Goal: Task Accomplishment & Management: Complete application form

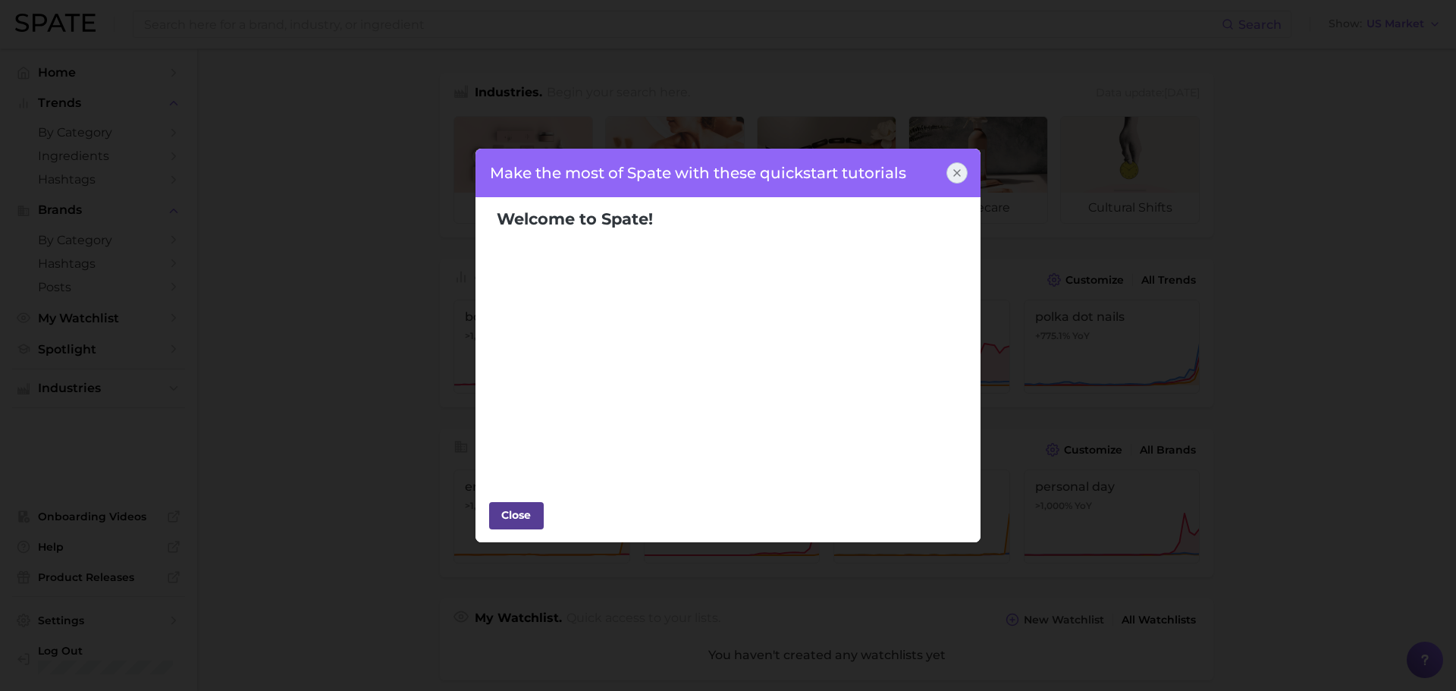
click at [501, 514] on div "Close" at bounding box center [517, 515] width 46 height 23
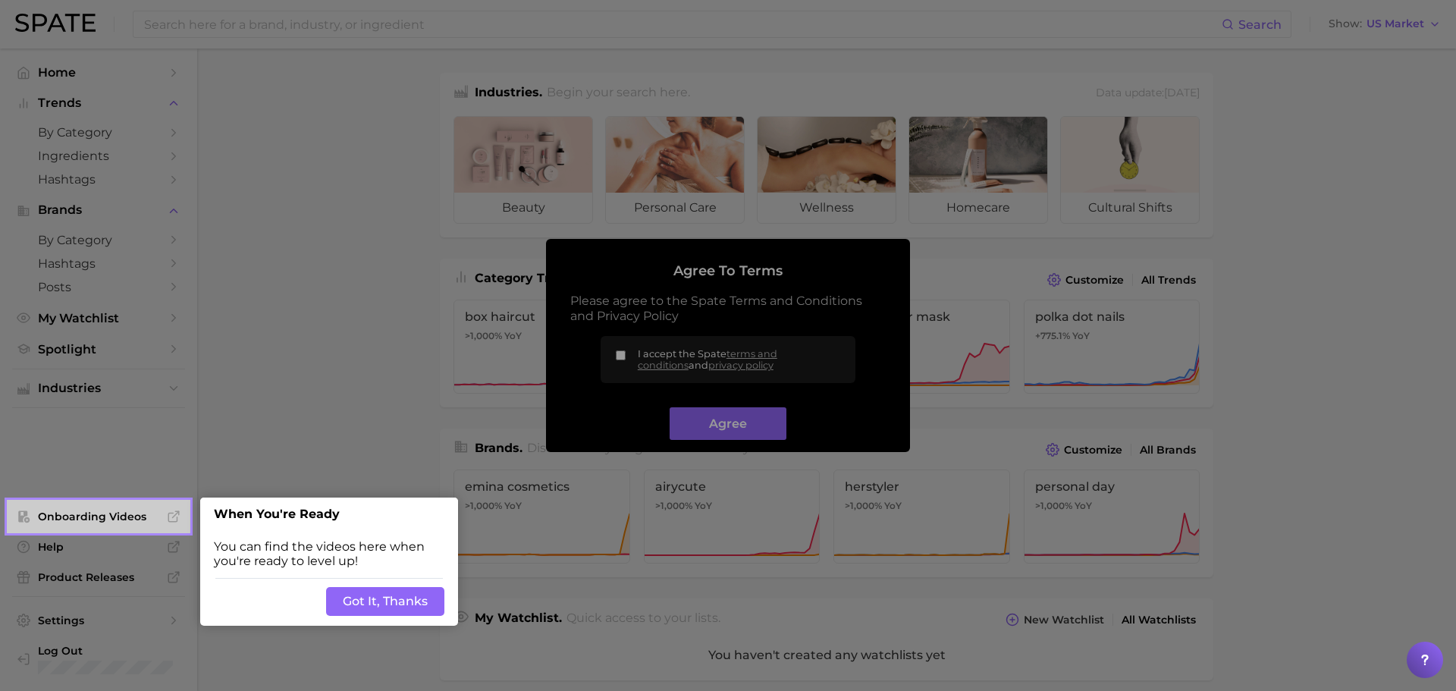
click at [624, 356] on div at bounding box center [823, 605] width 1268 height 1210
click at [357, 608] on button "Got It, Thanks" at bounding box center [385, 601] width 118 height 29
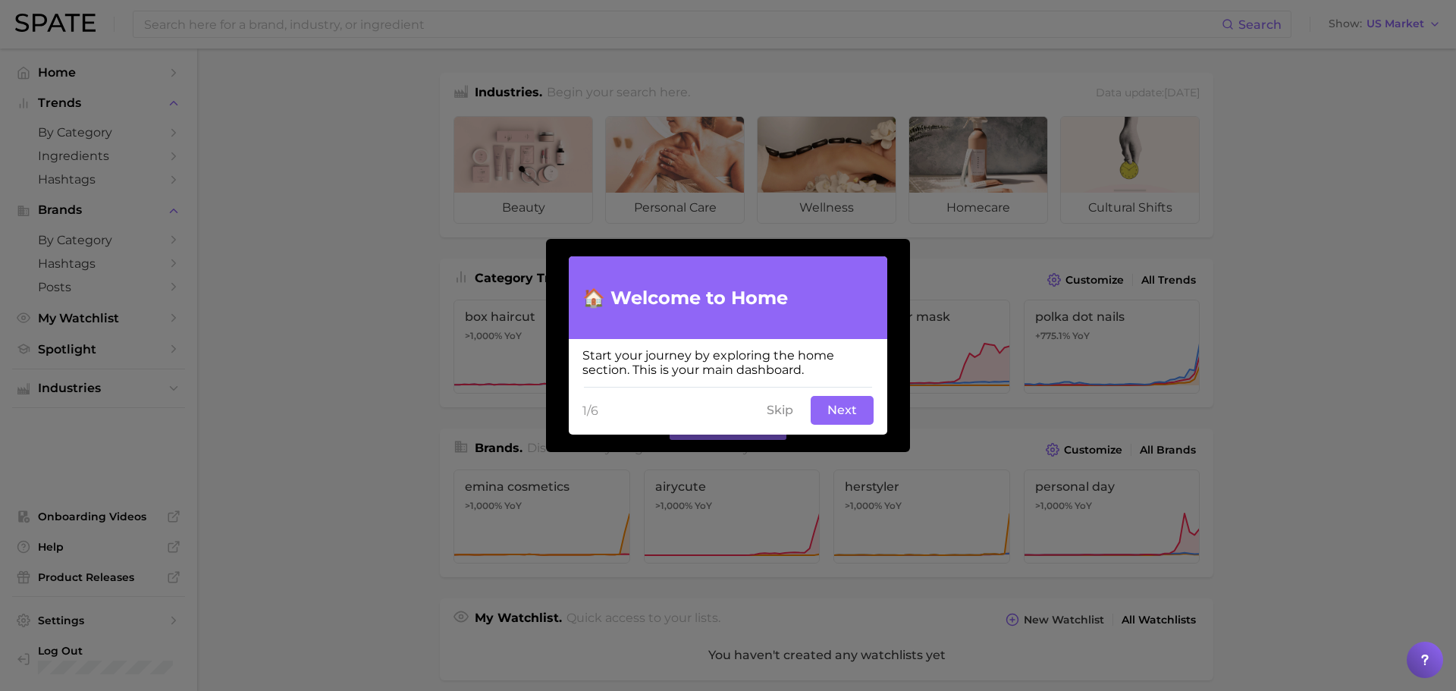
click at [848, 414] on button "Next" at bounding box center [842, 410] width 63 height 29
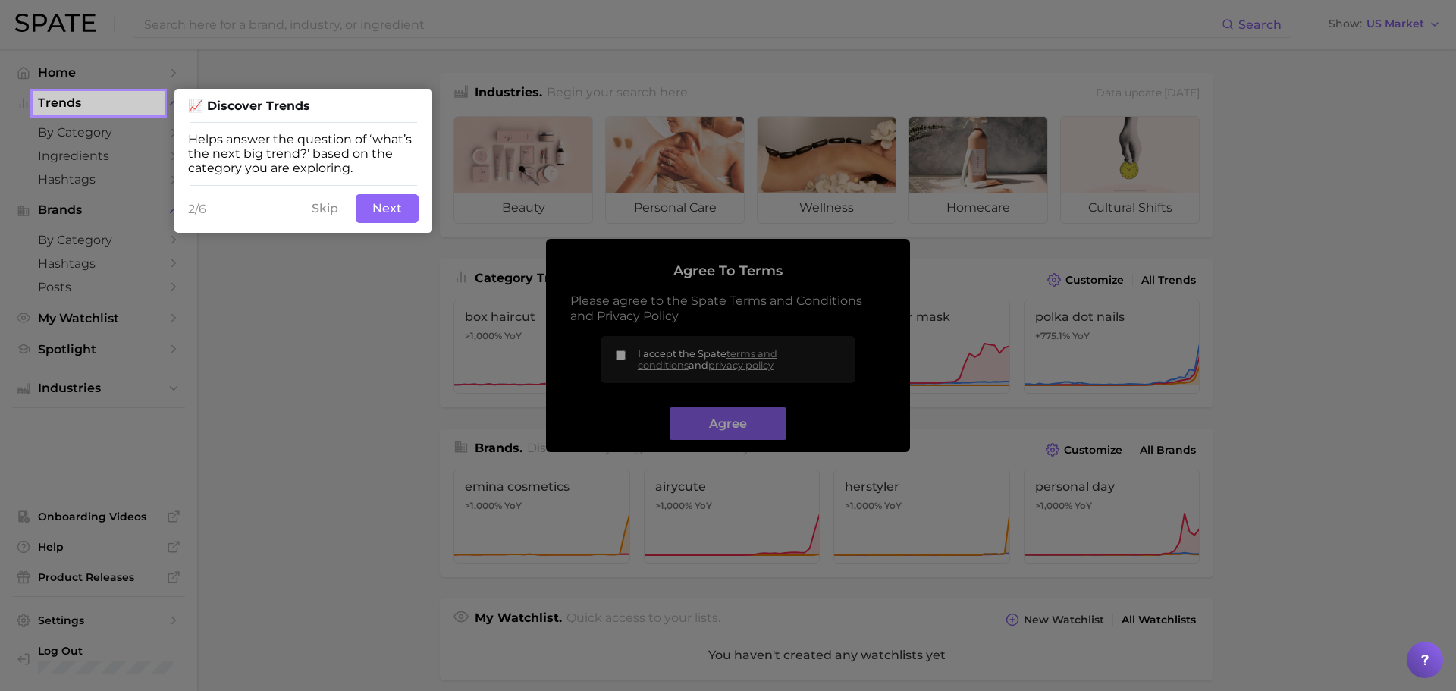
click at [397, 213] on button "Next" at bounding box center [387, 208] width 63 height 29
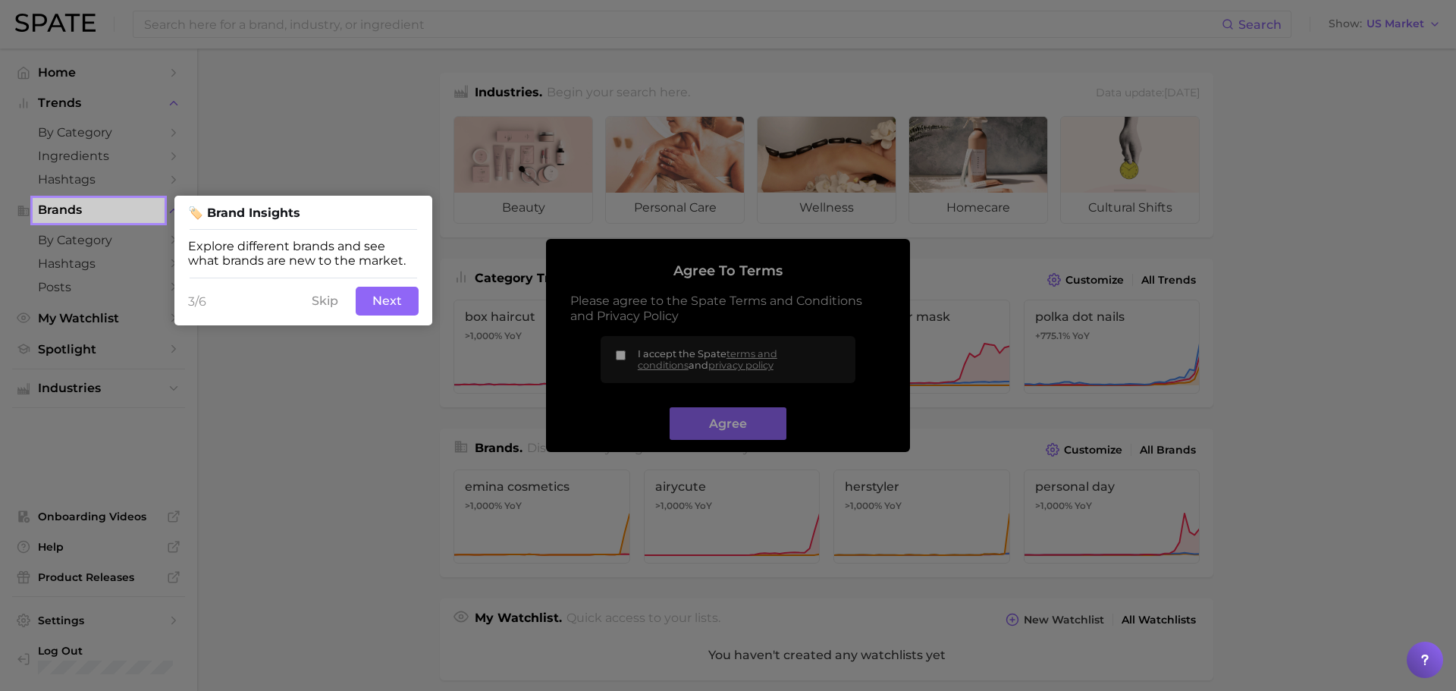
click at [398, 300] on button "Next" at bounding box center [387, 301] width 63 height 29
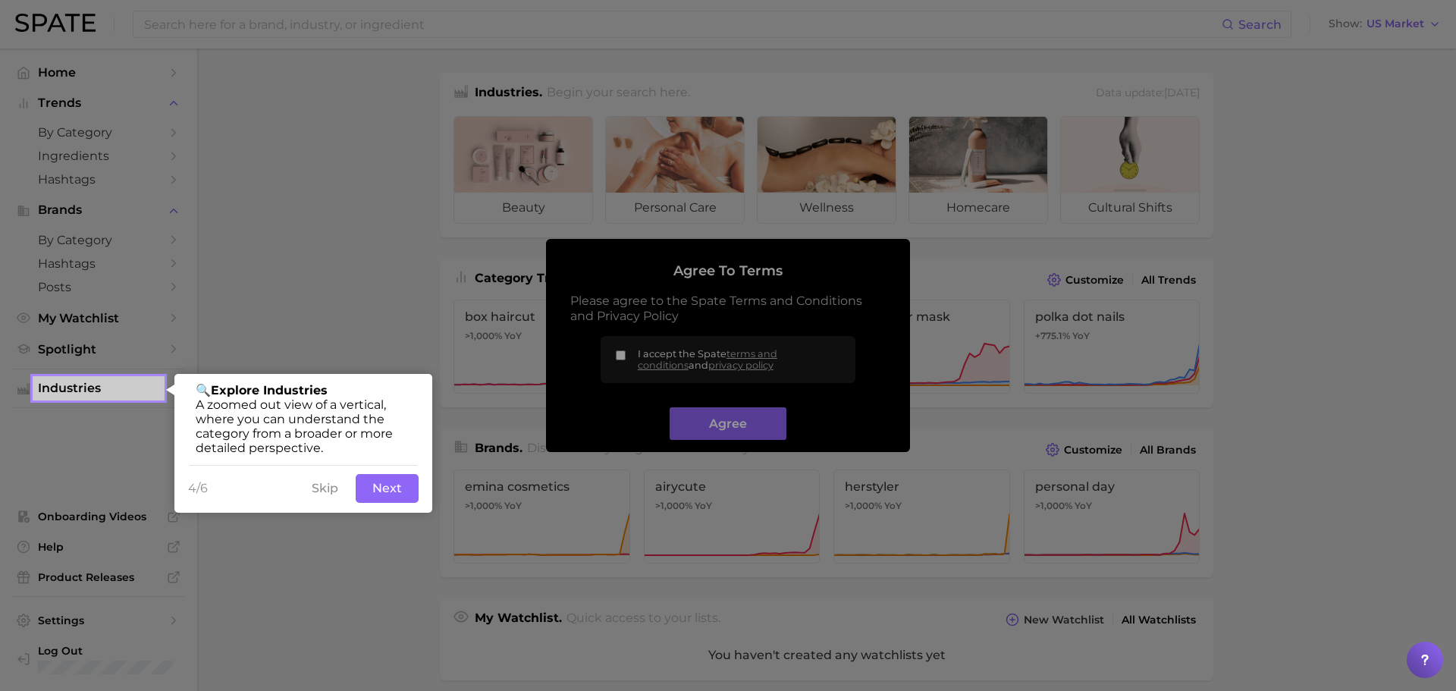
click at [385, 489] on button "Next" at bounding box center [387, 488] width 63 height 29
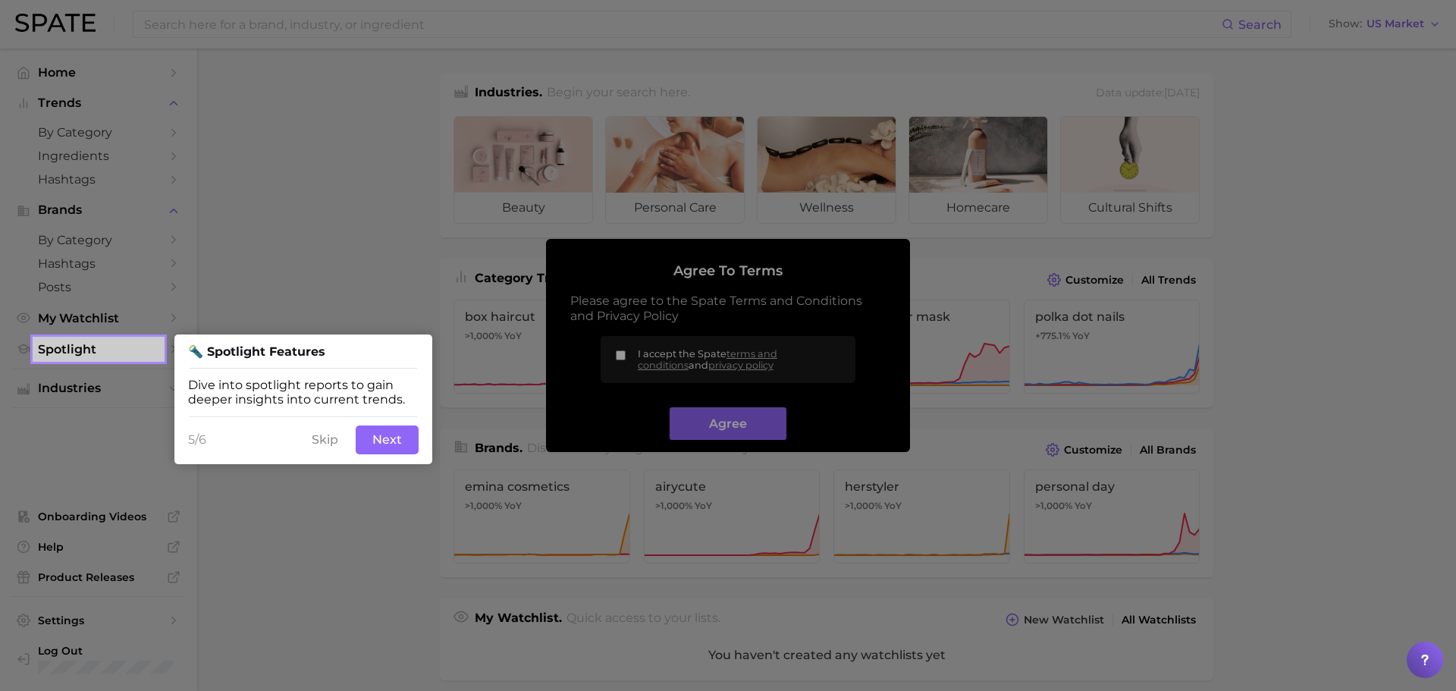
click at [382, 439] on button "Next" at bounding box center [387, 440] width 63 height 29
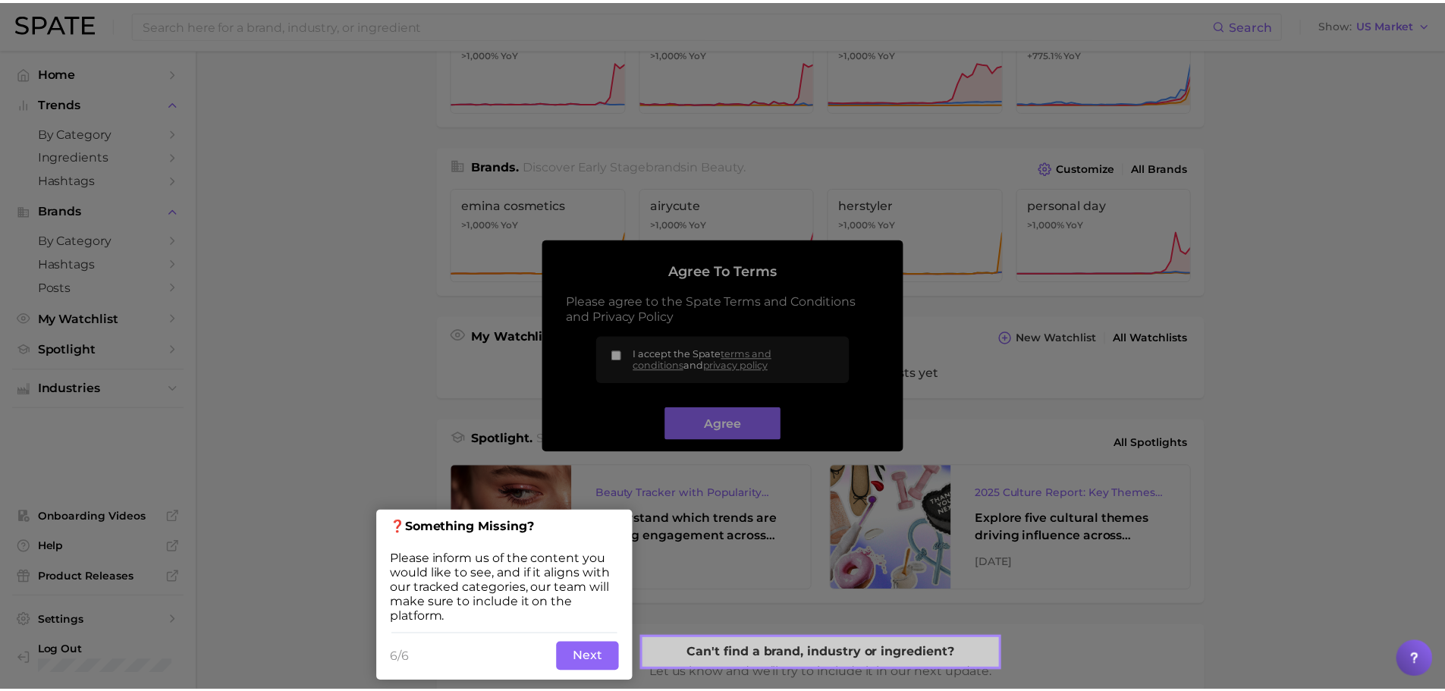
scroll to position [293, 0]
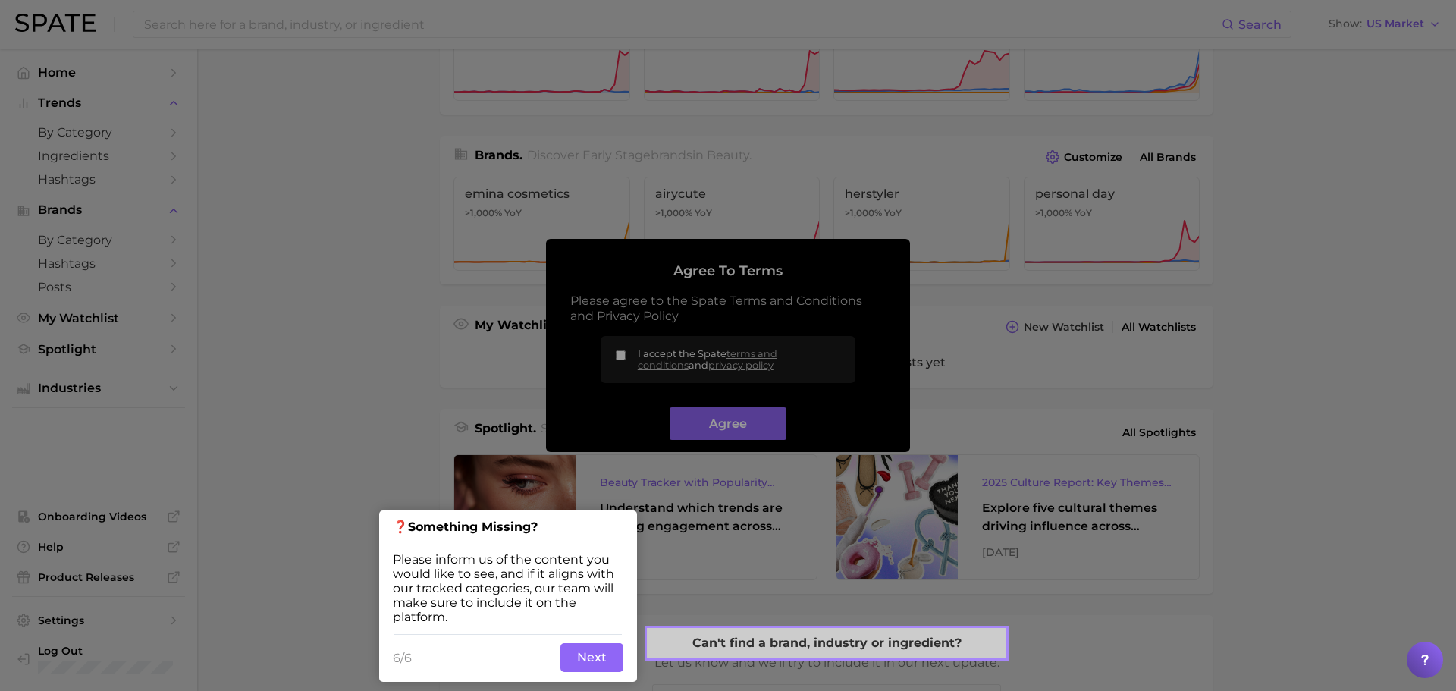
click at [583, 658] on button "Next" at bounding box center [592, 657] width 63 height 29
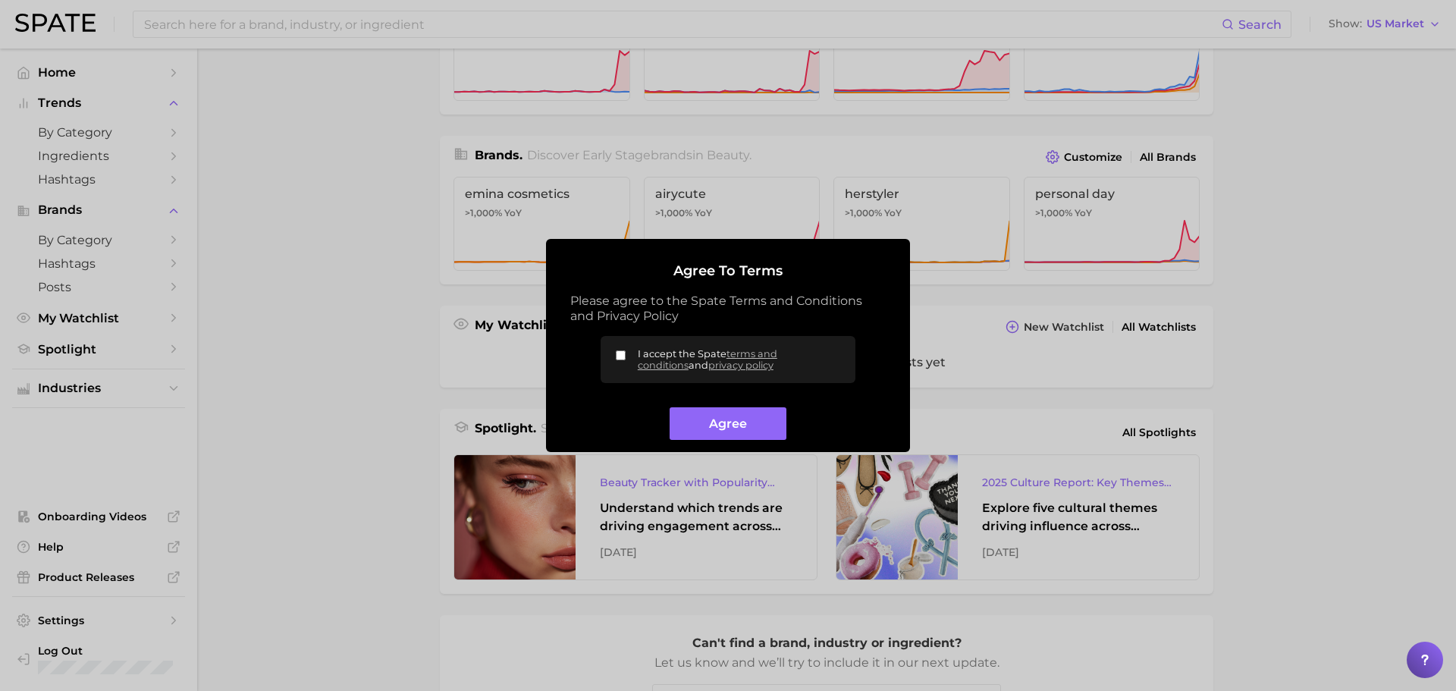
click at [621, 353] on input "I accept the Spate terms and conditions and privacy policy" at bounding box center [621, 355] width 10 height 10
checkbox input "true"
click at [741, 420] on button "Agree" at bounding box center [728, 423] width 116 height 33
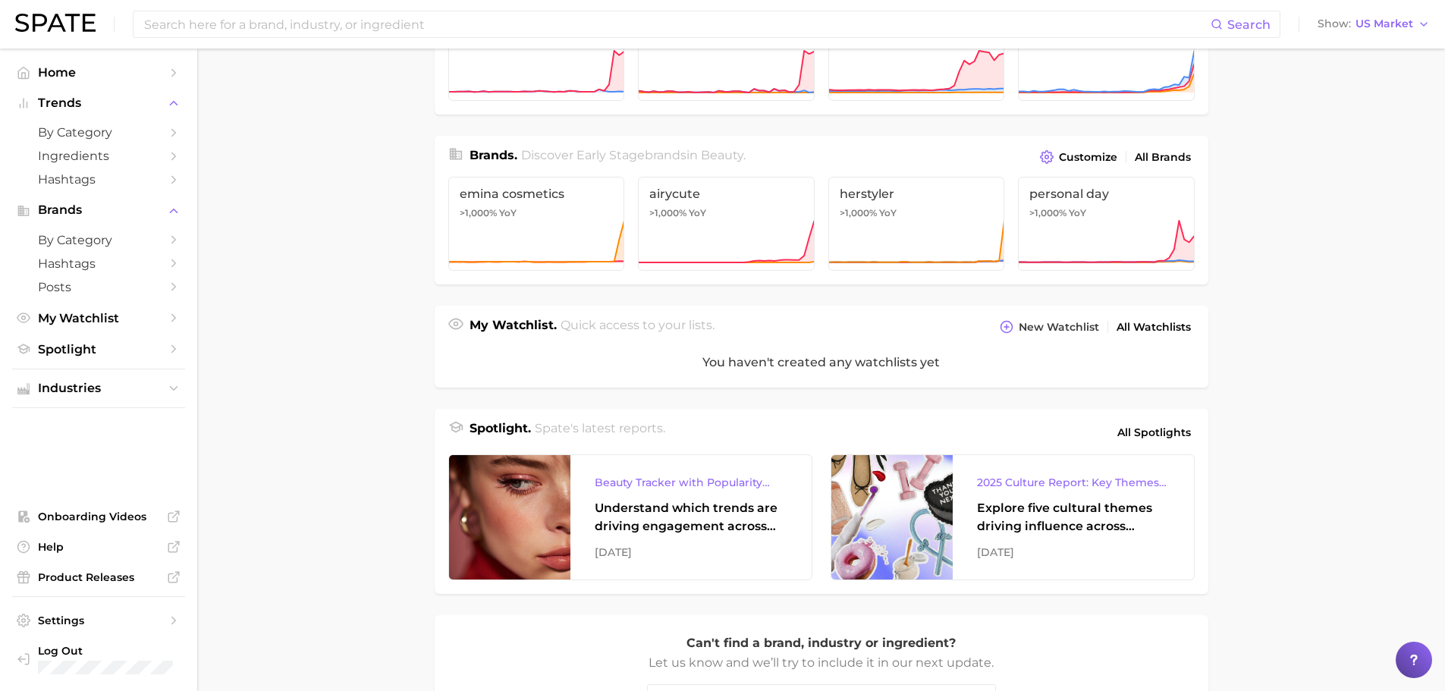
click at [1282, 171] on main "Industries. Begin your search here. Data update: August 31st, 2025 beauty perso…" at bounding box center [821, 336] width 1248 height 1161
